Goal: Task Accomplishment & Management: Complete application form

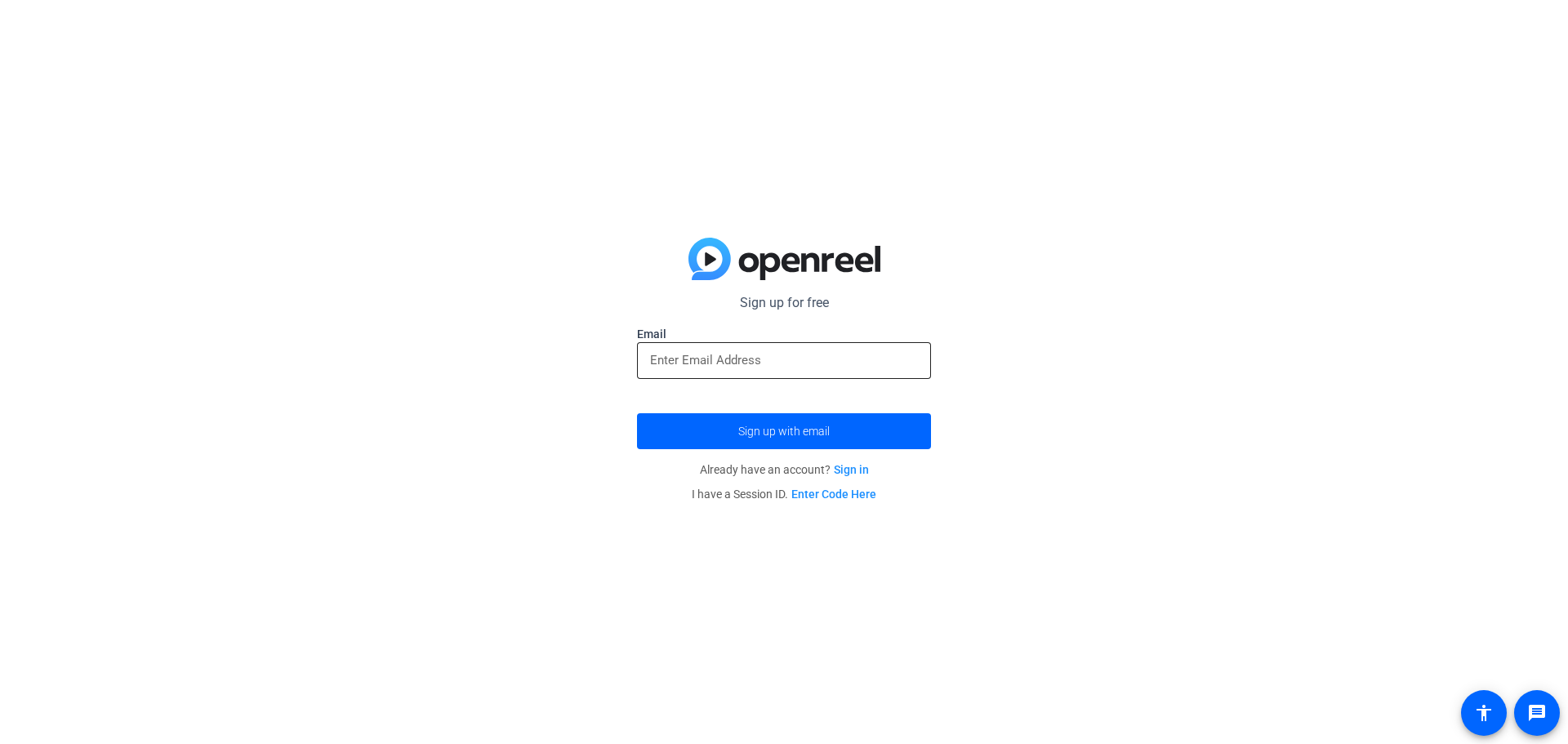
click at [727, 360] on input "email" at bounding box center [783, 359] width 268 height 20
type input "[EMAIL_ADDRESS][DOMAIN_NAME]"
click at [785, 442] on span "submit" at bounding box center [784, 430] width 294 height 39
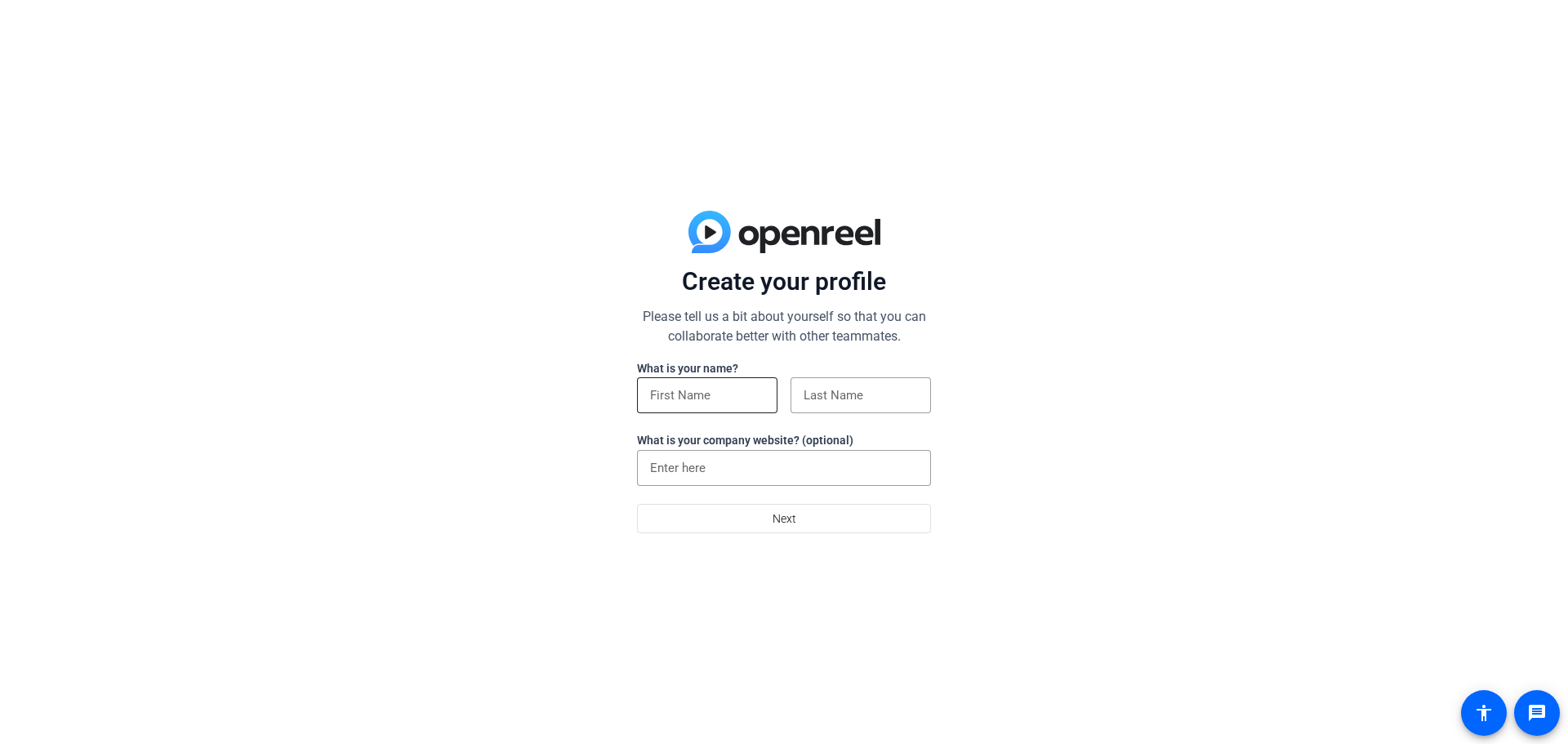
click at [706, 391] on input at bounding box center [706, 395] width 114 height 20
type input "[PERSON_NAME]"
type input "Fidati"
type input "ARN"
type input "[PERSON_NAME]"
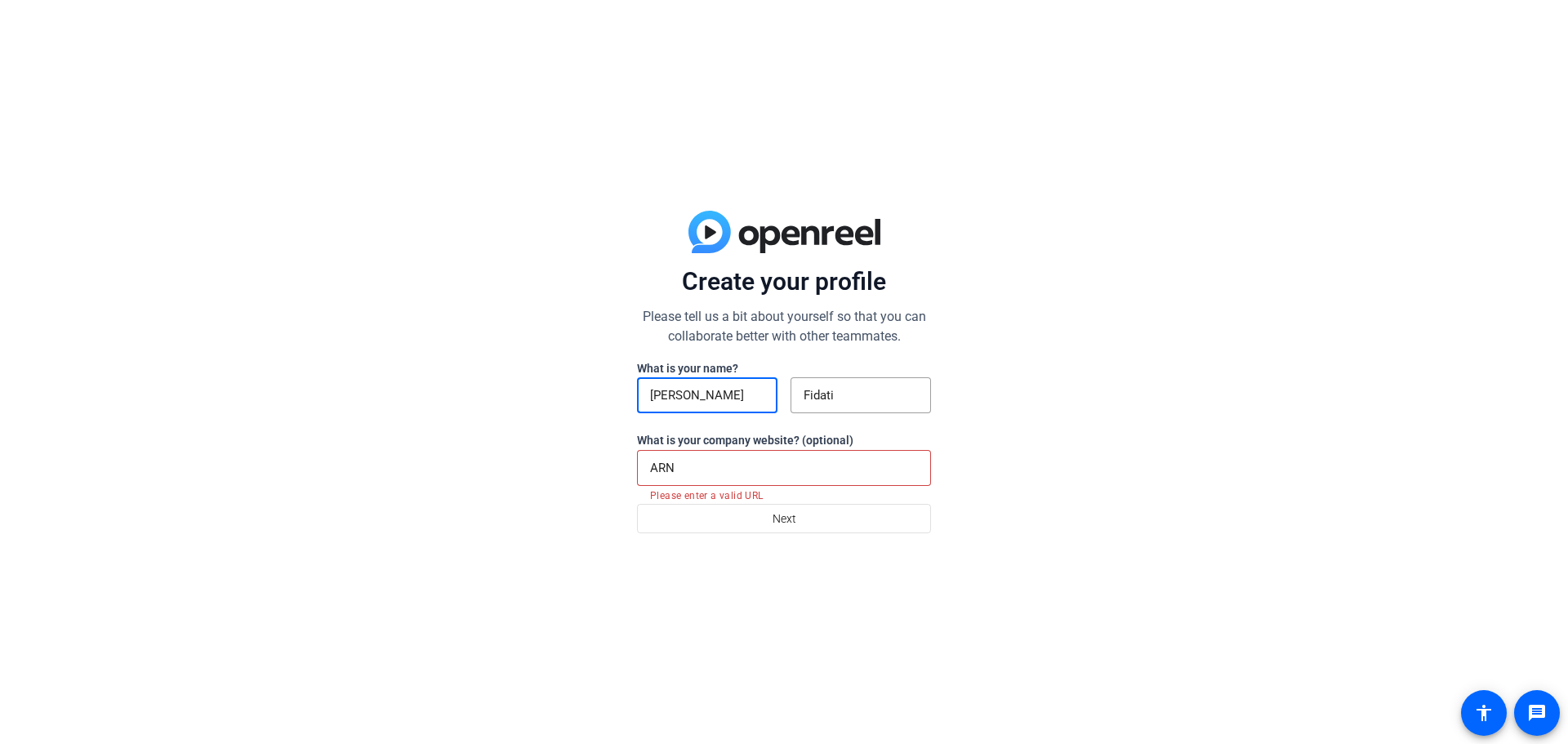
click at [712, 474] on input "ARN" at bounding box center [783, 467] width 268 height 20
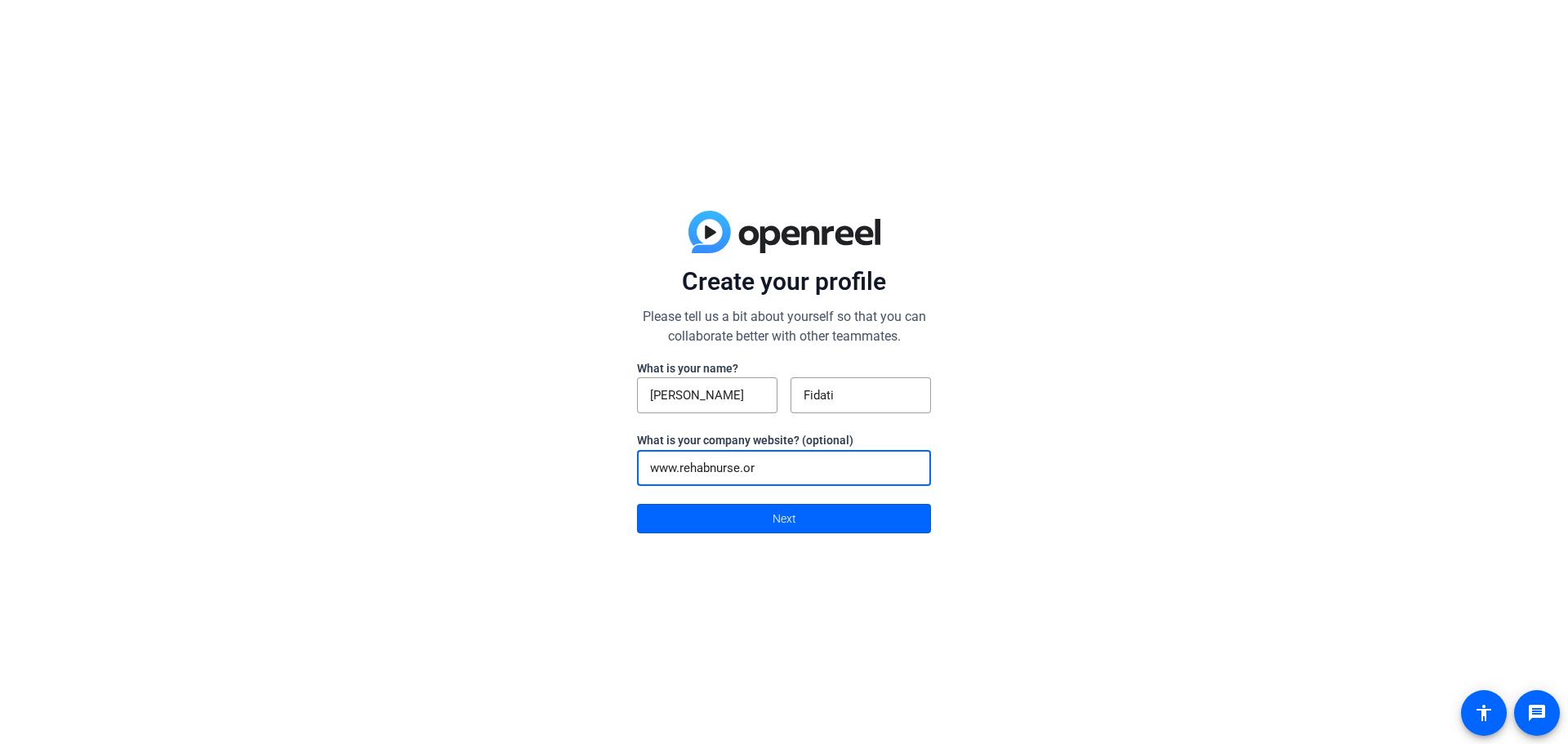
type input "[DOMAIN_NAME]"
click button "Next" at bounding box center [784, 518] width 294 height 29
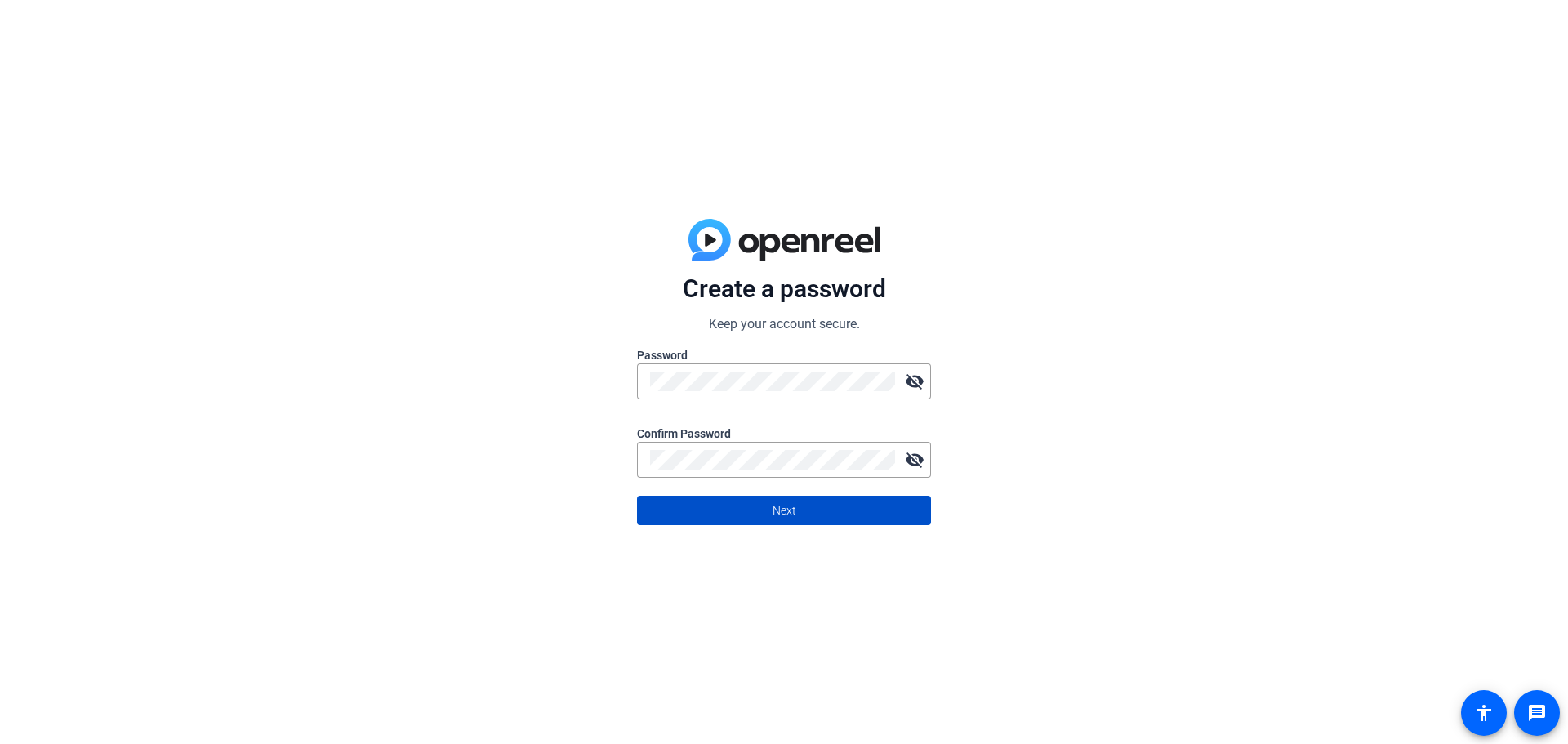
click at [784, 514] on span "Next" at bounding box center [784, 510] width 24 height 31
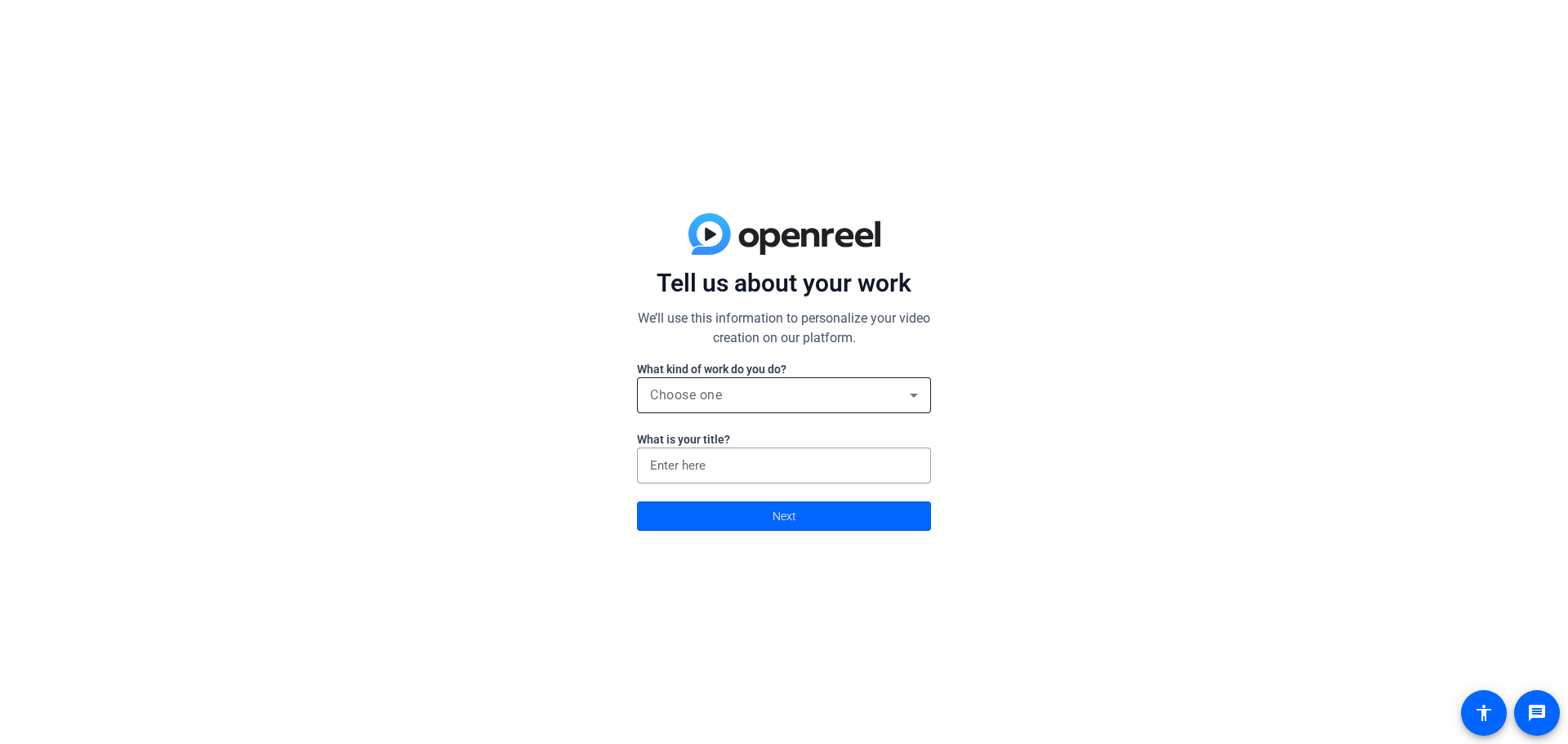
click at [679, 390] on span "Choose one" at bounding box center [686, 394] width 72 height 15
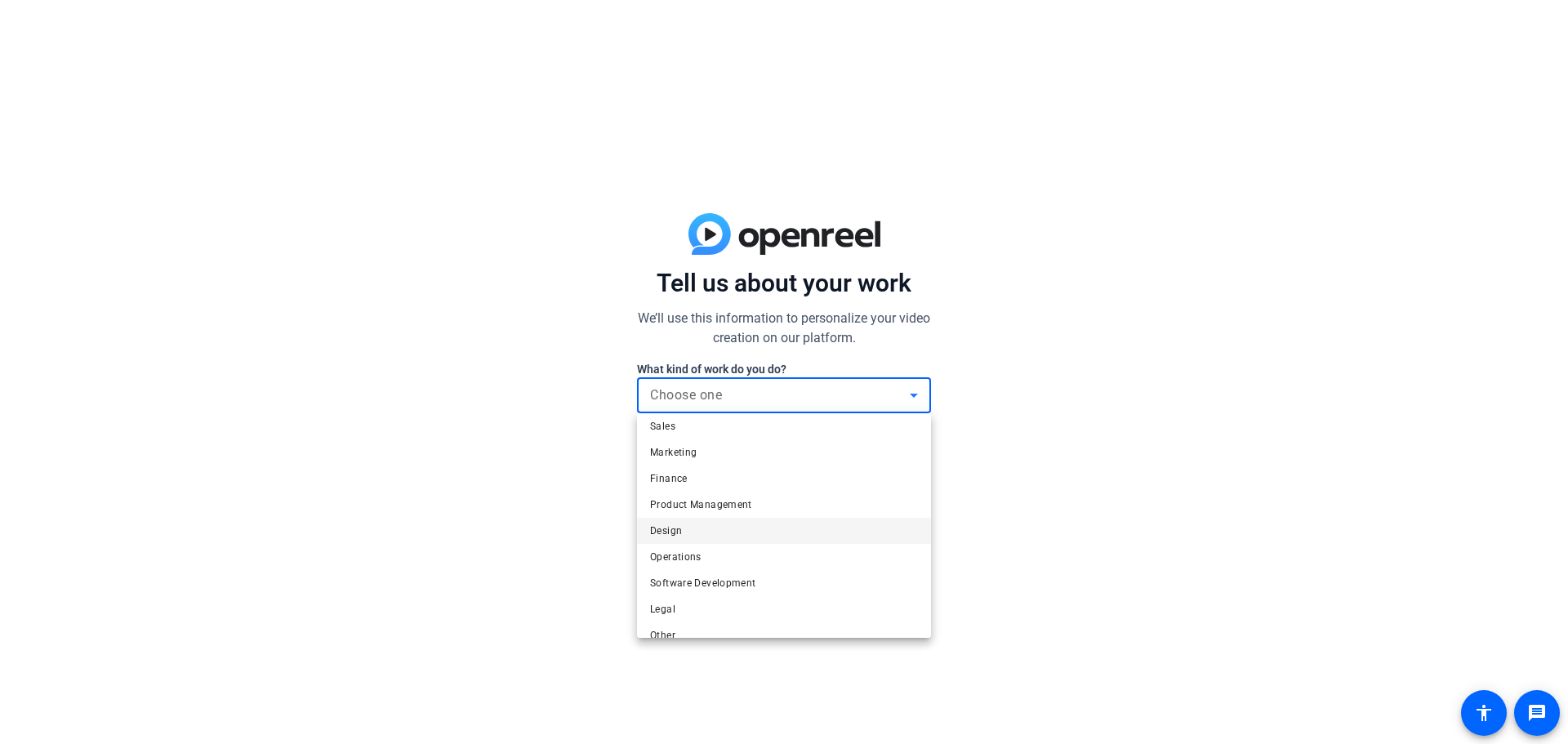
scroll to position [50, 0]
click at [751, 437] on mat-option "Marketing" at bounding box center [784, 435] width 294 height 26
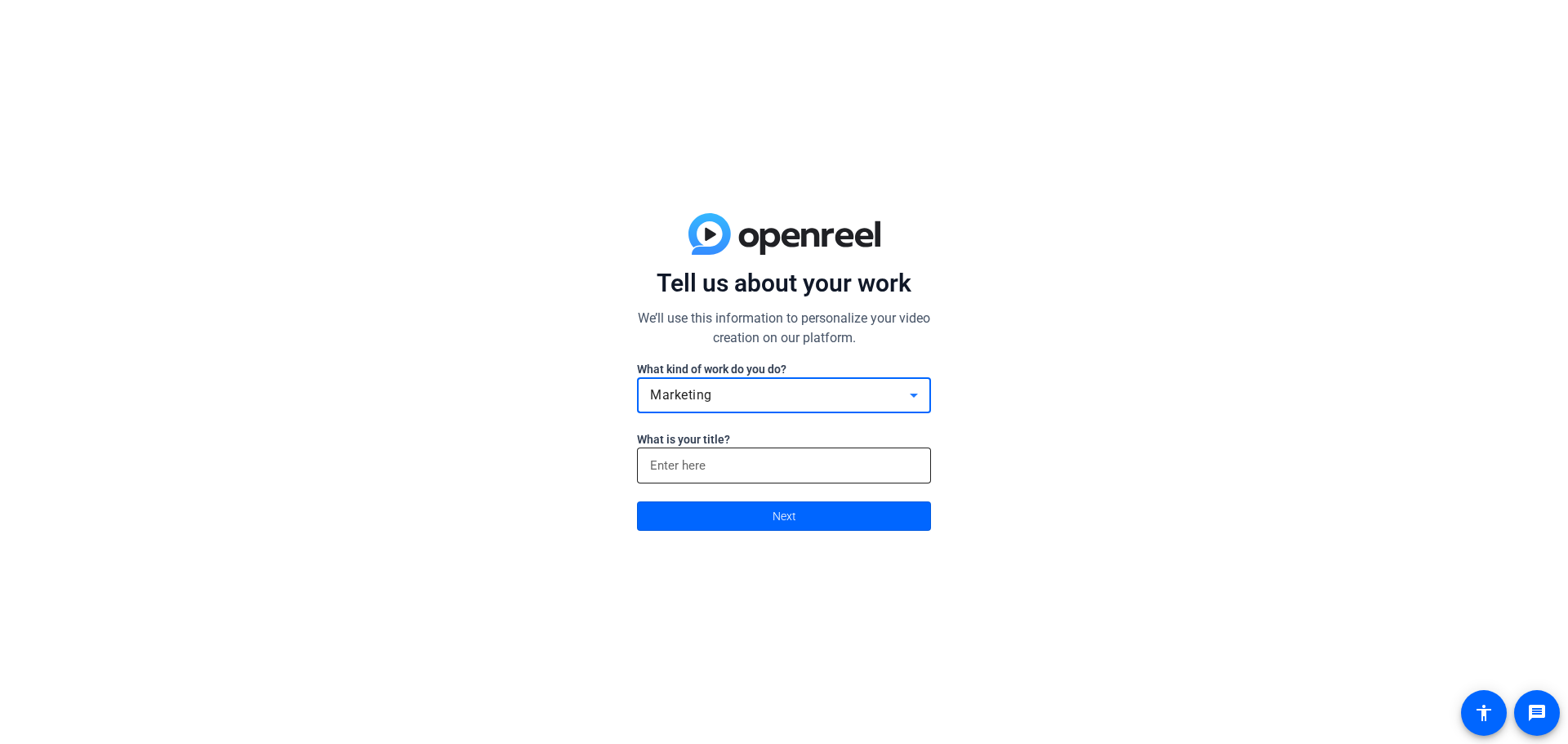
click at [736, 465] on input at bounding box center [783, 465] width 268 height 20
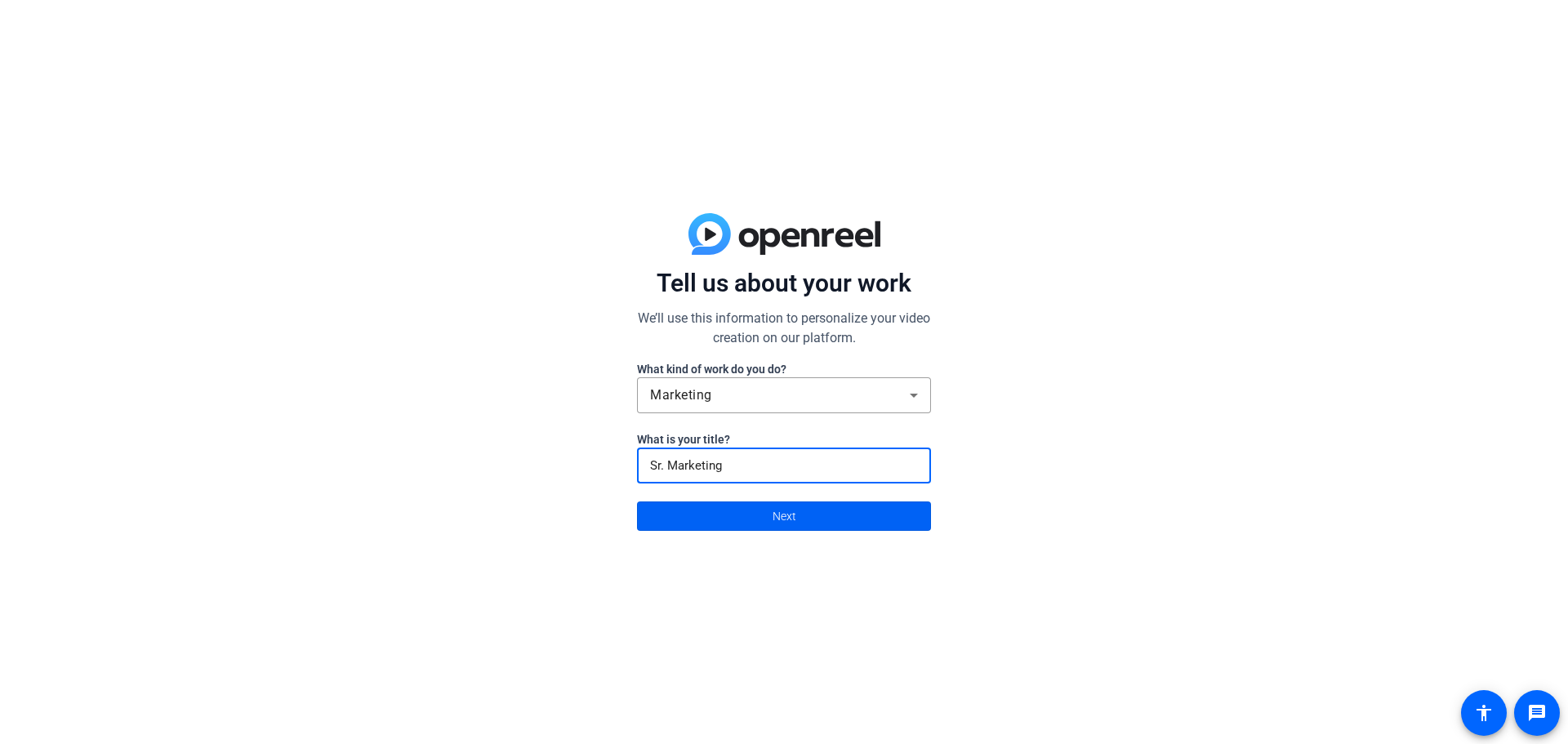
type input "Sr. Marketing"
click at [690, 507] on span at bounding box center [783, 515] width 292 height 39
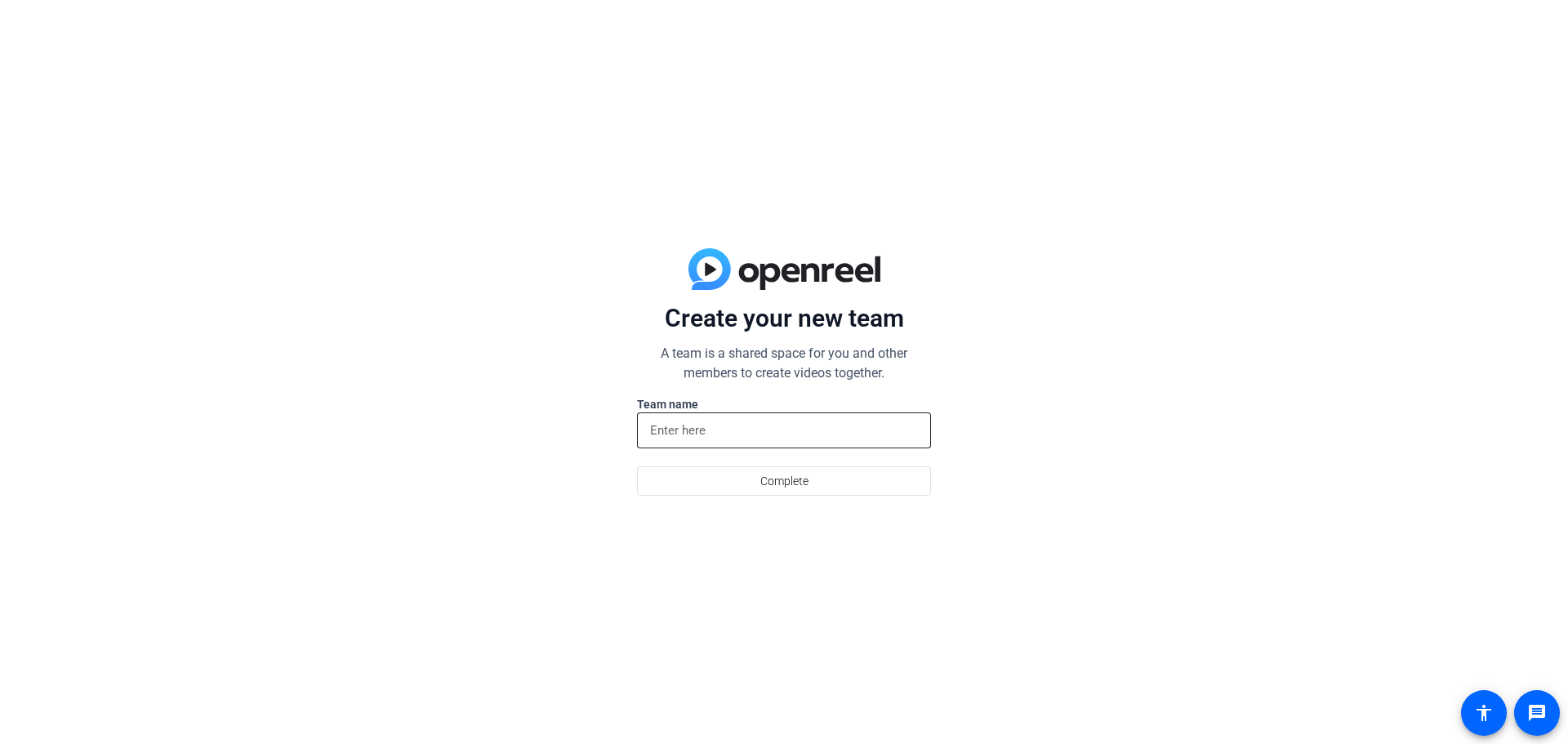
click at [739, 433] on input at bounding box center [783, 430] width 268 height 20
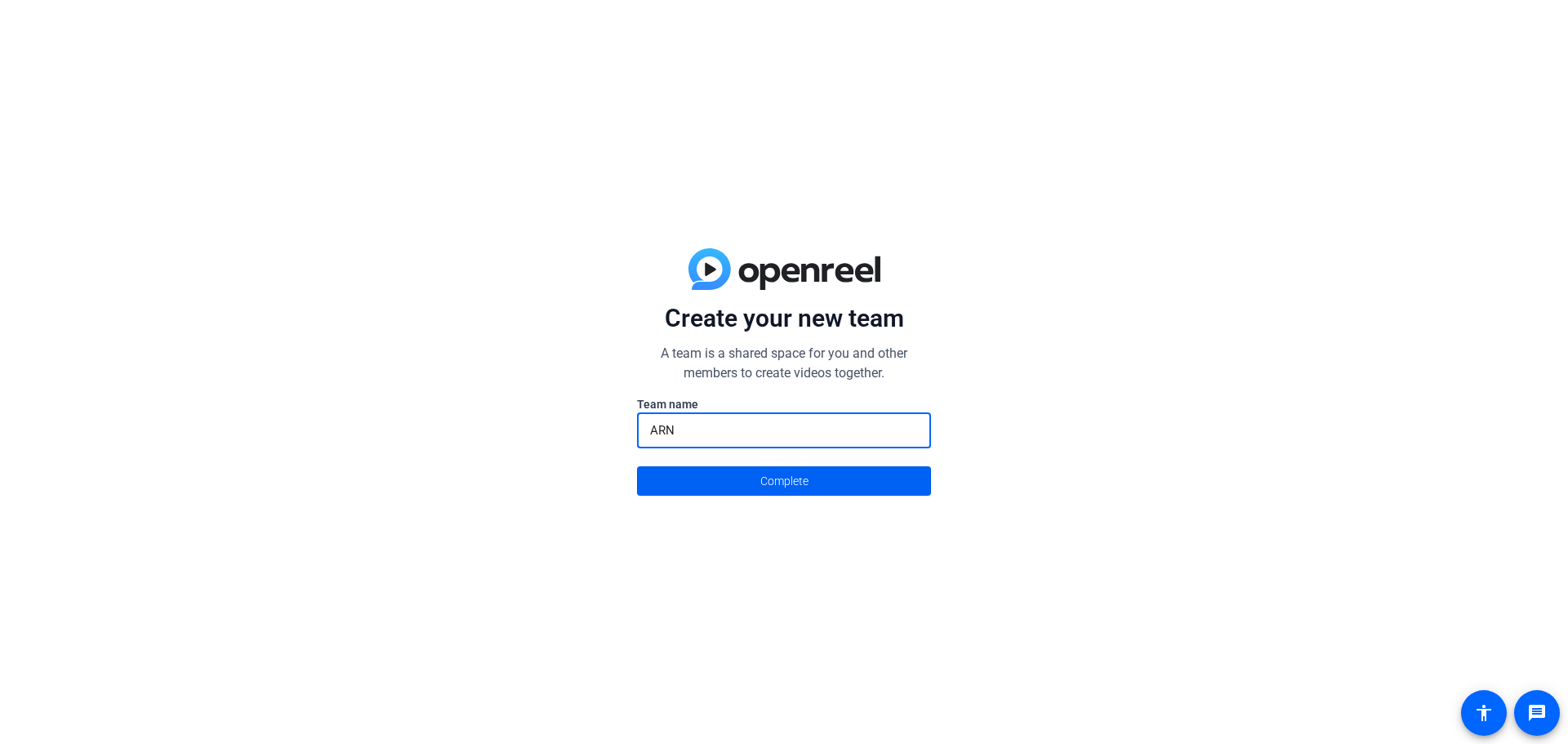
type input "ARN"
click at [828, 476] on span at bounding box center [783, 480] width 292 height 39
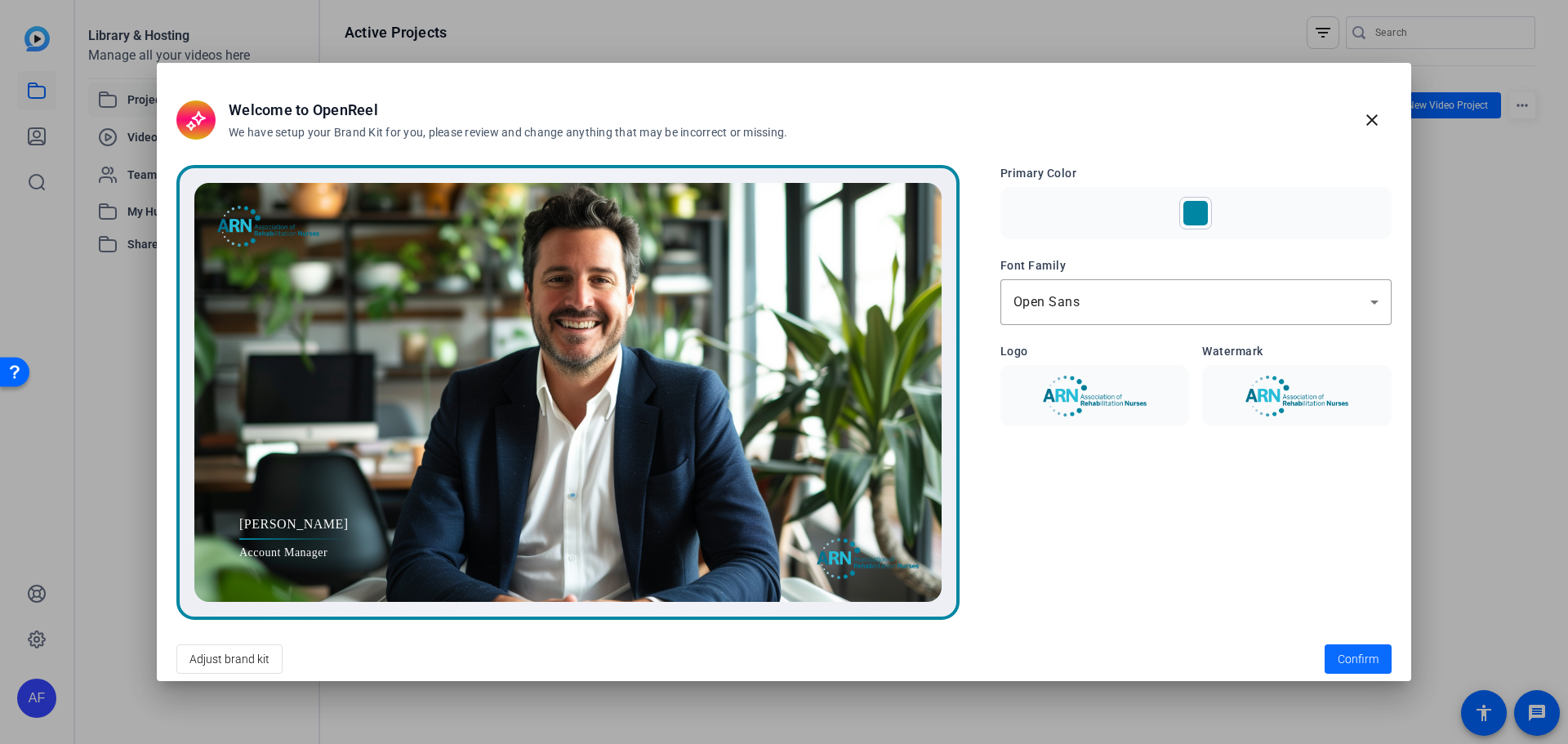
click at [1376, 646] on span at bounding box center [1358, 658] width 67 height 39
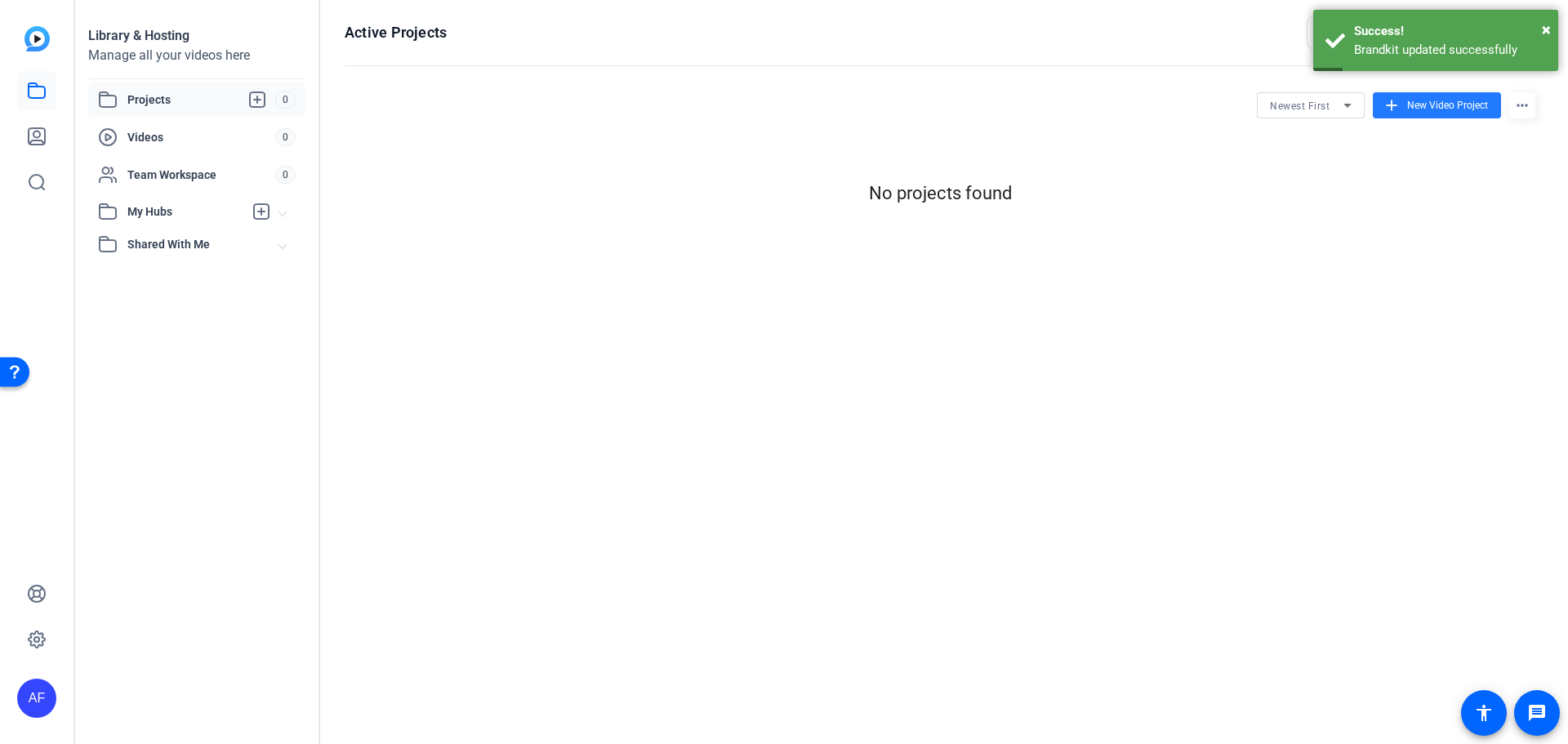
click at [1438, 115] on span at bounding box center [1437, 105] width 129 height 39
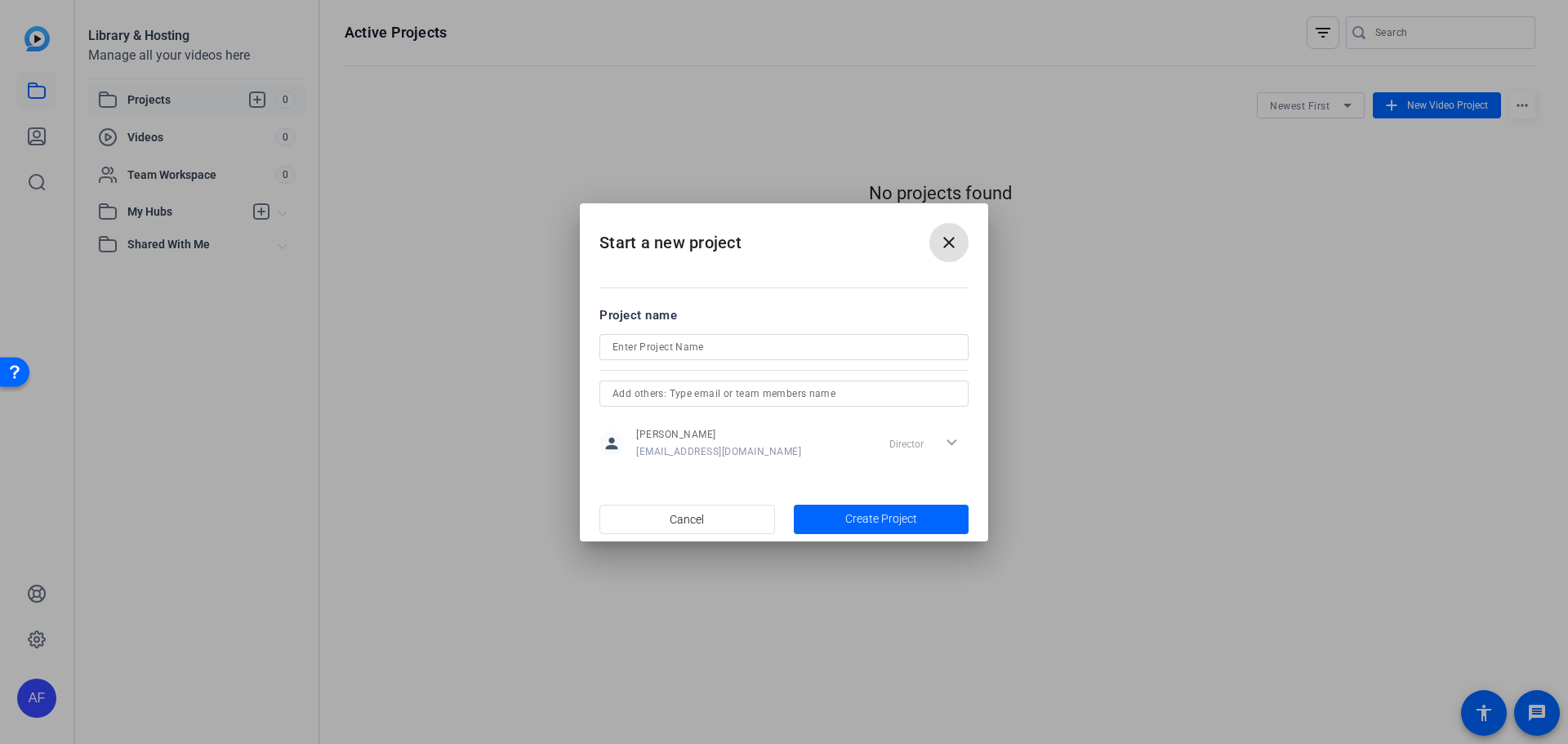
click at [658, 342] on input at bounding box center [784, 347] width 343 height 20
type input "ARN Podcast Channel"
click at [808, 392] on input "text" at bounding box center [784, 393] width 343 height 20
click at [837, 520] on span "button" at bounding box center [881, 519] width 176 height 39
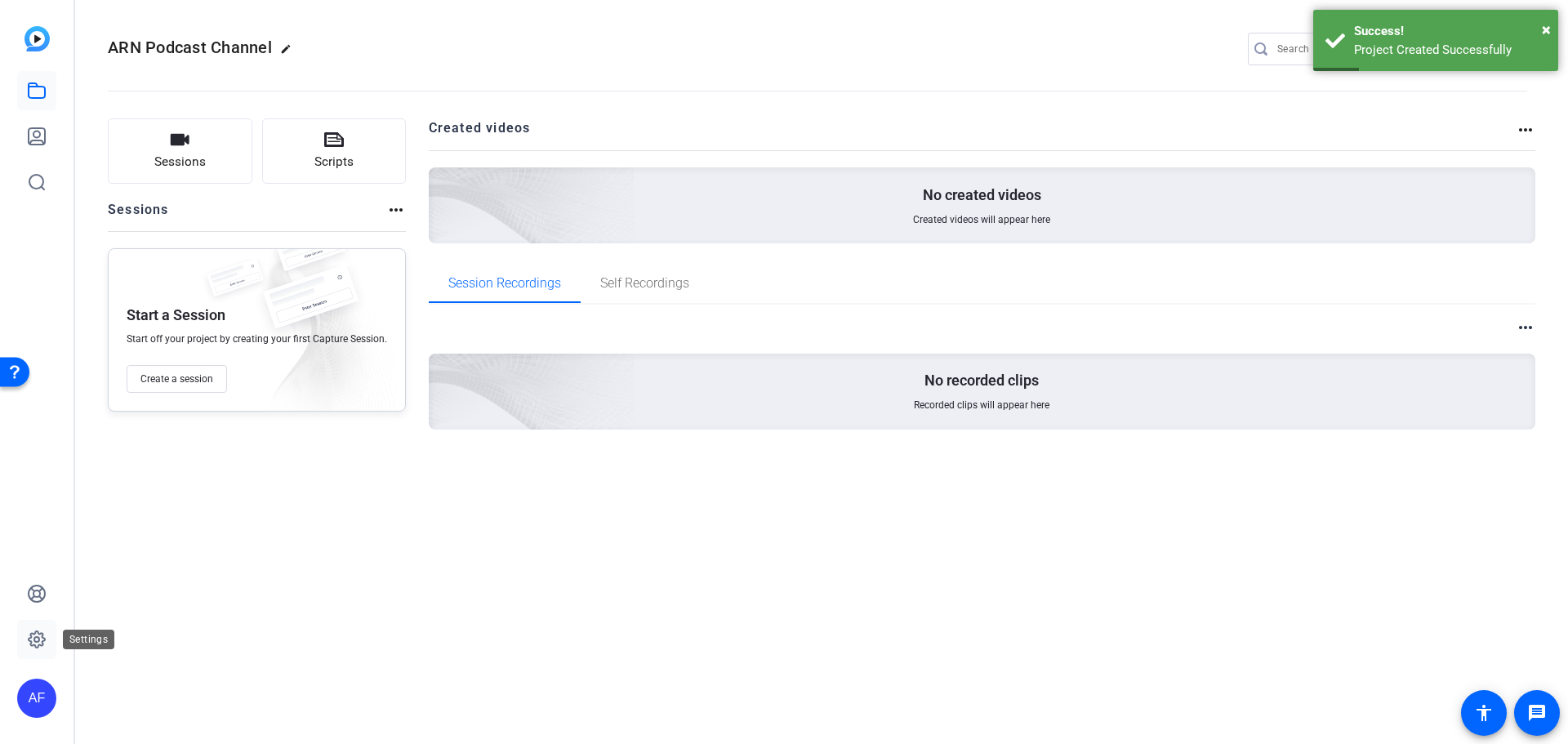
click at [36, 647] on icon at bounding box center [36, 639] width 16 height 16
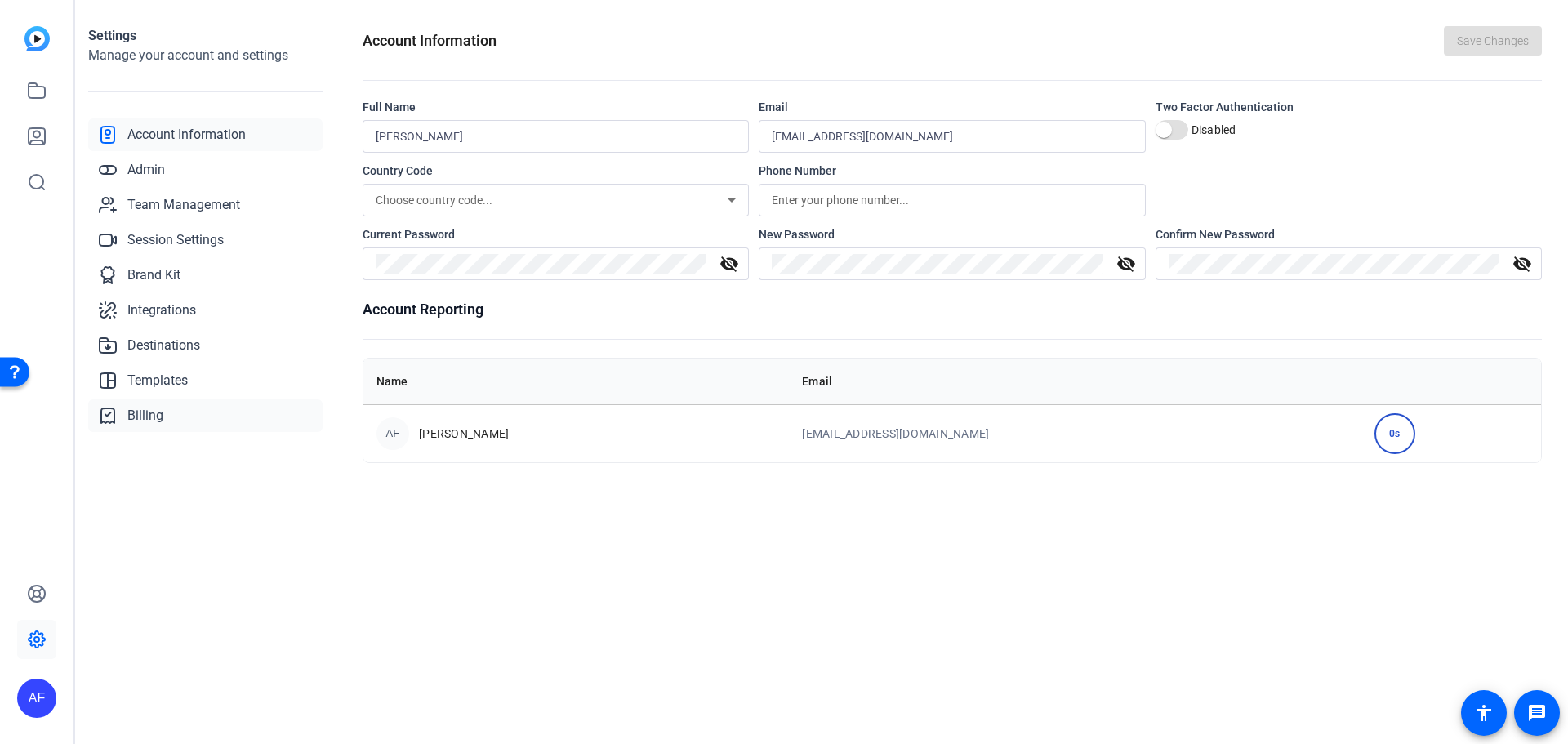
click at [180, 422] on link "Billing" at bounding box center [205, 415] width 235 height 33
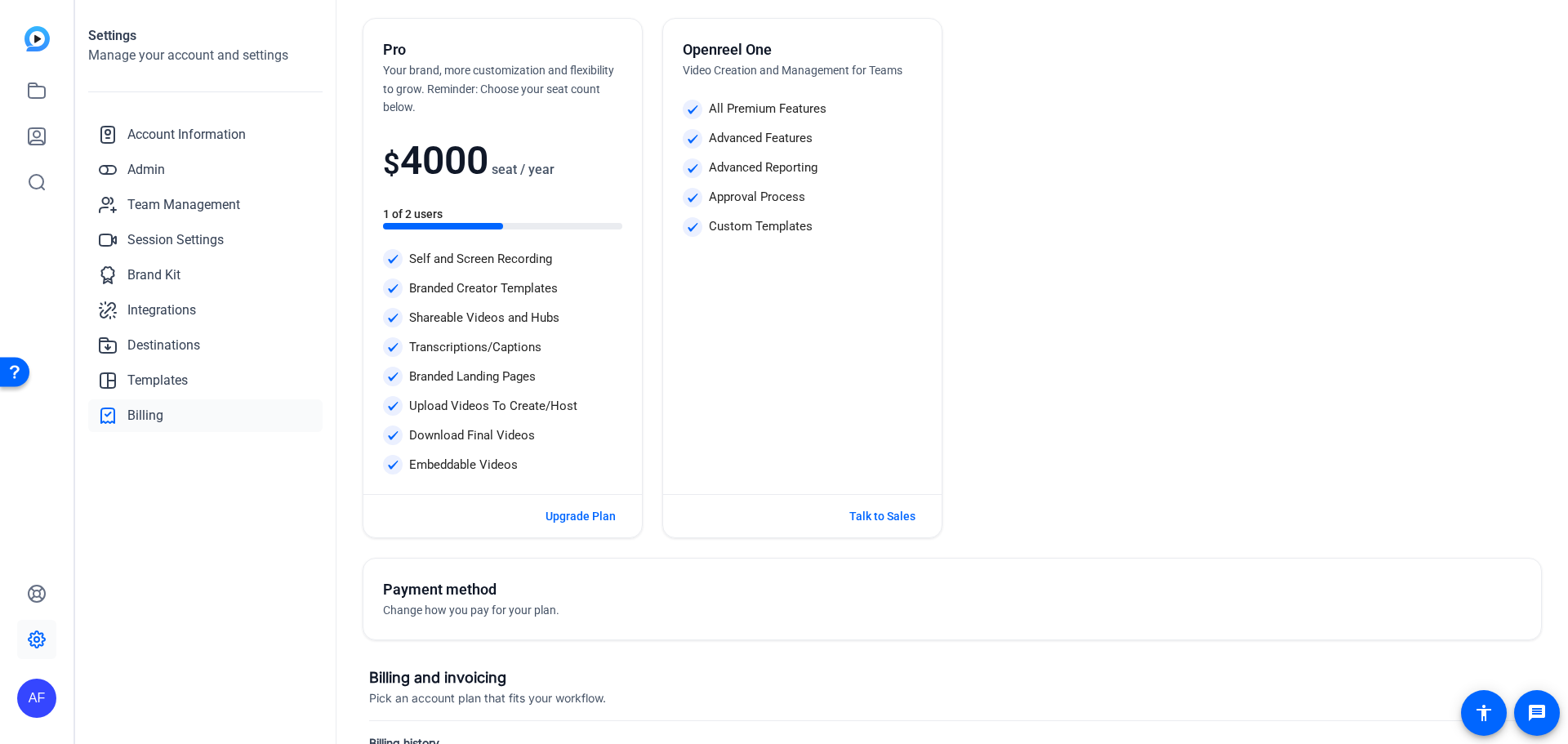
scroll to position [75, 0]
click at [200, 134] on span "Account Information" at bounding box center [186, 134] width 118 height 20
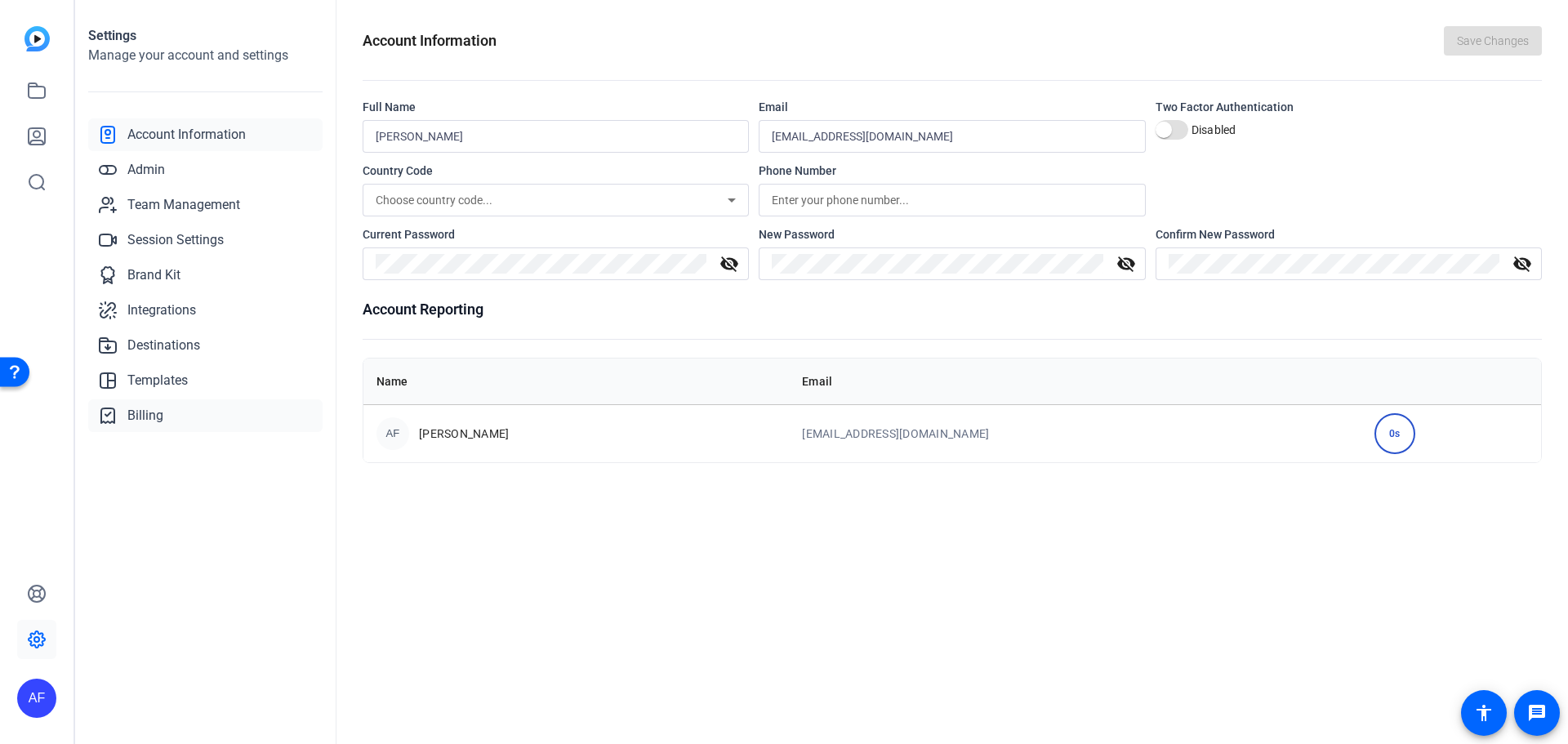
click at [148, 416] on span "Billing" at bounding box center [146, 415] width 36 height 20
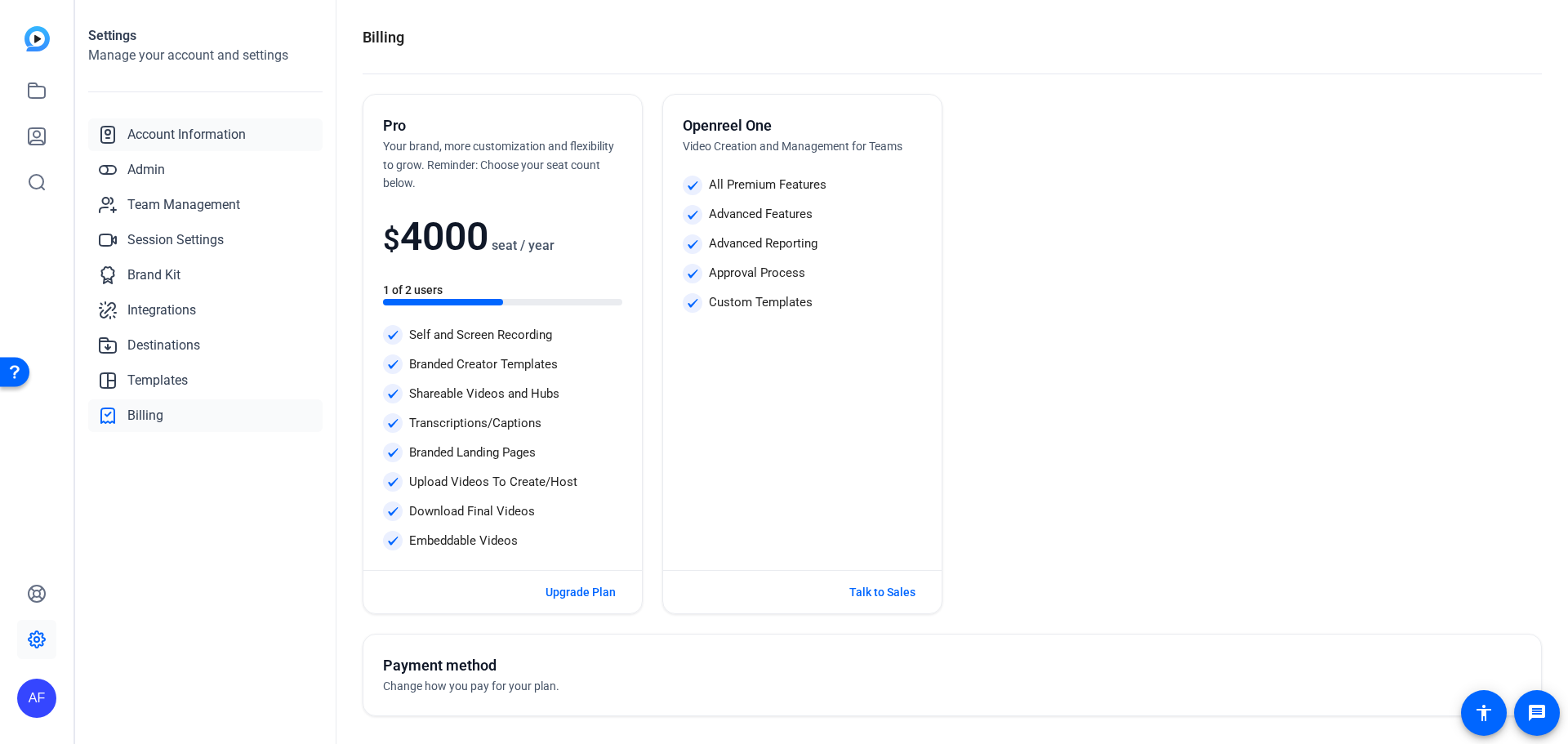
click at [161, 136] on span "Account Information" at bounding box center [186, 134] width 118 height 20
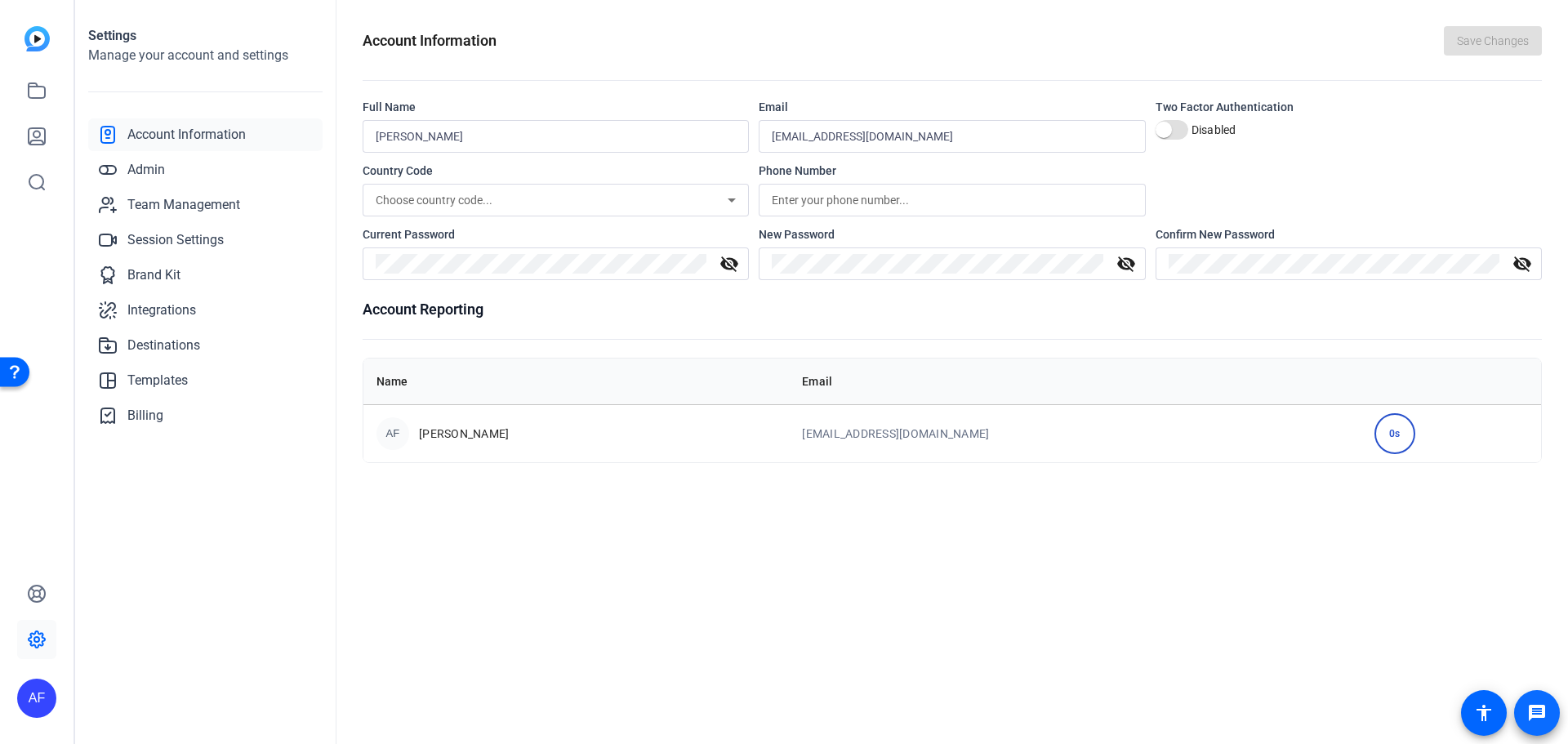
click at [1524, 710] on span at bounding box center [1537, 712] width 39 height 39
